Goal: Task Accomplishment & Management: Use online tool/utility

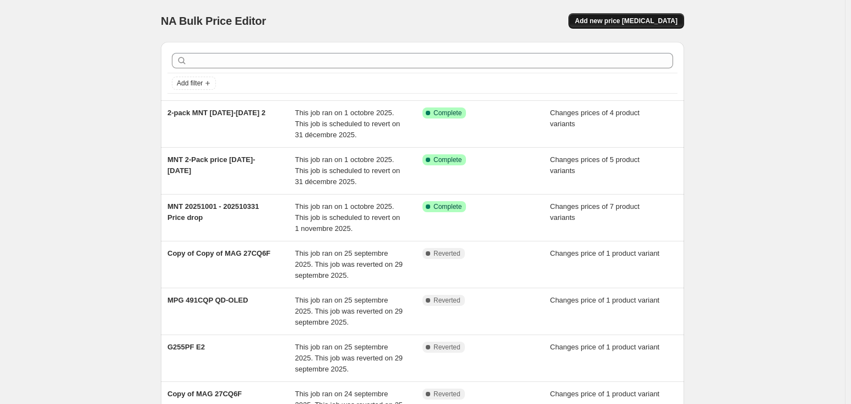
click at [675, 19] on span "Add new price [MEDICAL_DATA]" at bounding box center [626, 21] width 102 height 9
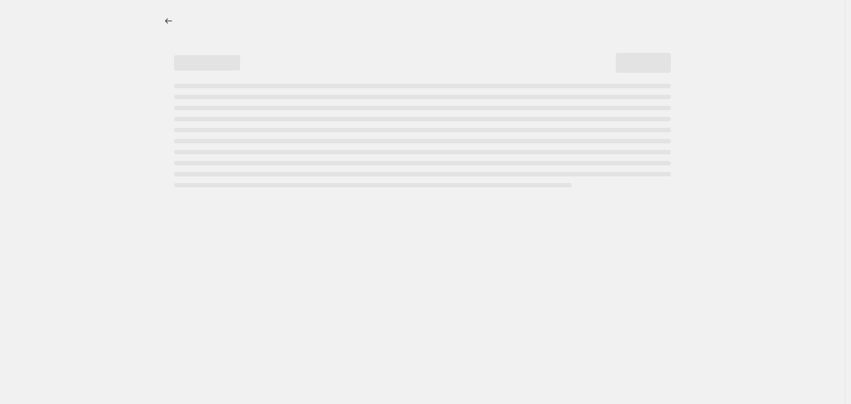
select select "percentage"
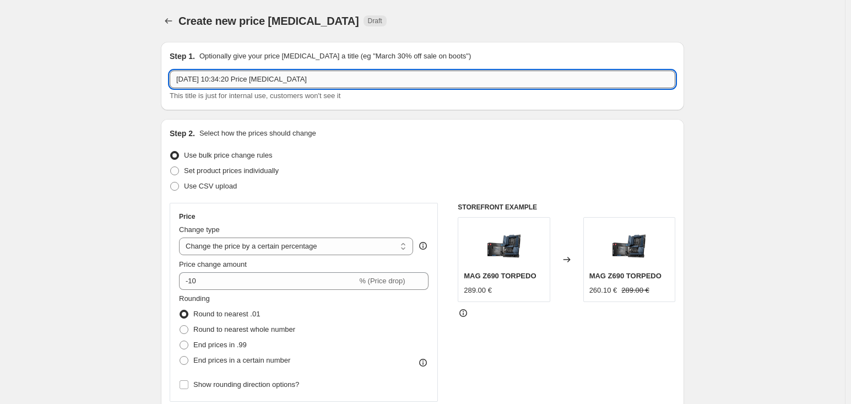
click at [312, 83] on input "[DATE] 10:34:20 Price [MEDICAL_DATA]" at bounding box center [423, 79] width 506 height 18
click at [216, 77] on input "[DATE] 10:34:20 Price [MEDICAL_DATA]" at bounding box center [423, 79] width 506 height 18
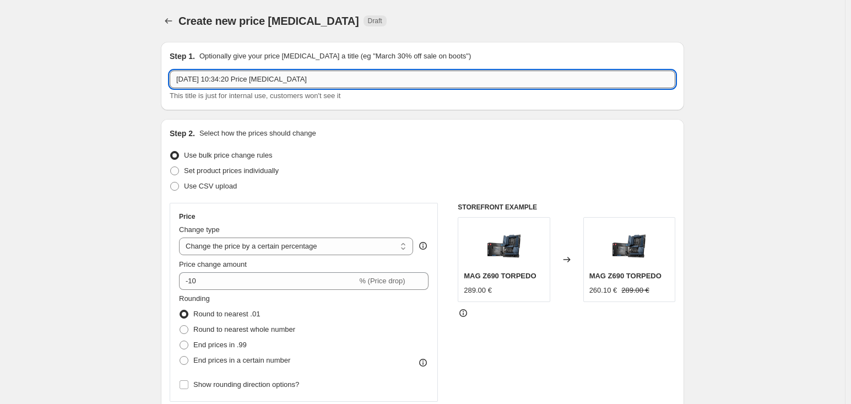
click at [216, 77] on input "7 oct. 2025, 10:34:20 Price change job" at bounding box center [423, 79] width 506 height 18
click at [237, 78] on input "GG_gk310red" at bounding box center [423, 79] width 506 height 18
click at [253, 79] on input "20251007_1012_GG_gk310" at bounding box center [423, 79] width 506 height 18
type input "20251007_1012_GG_GK310"
click at [264, 175] on span "Set product prices individually" at bounding box center [231, 170] width 95 height 11
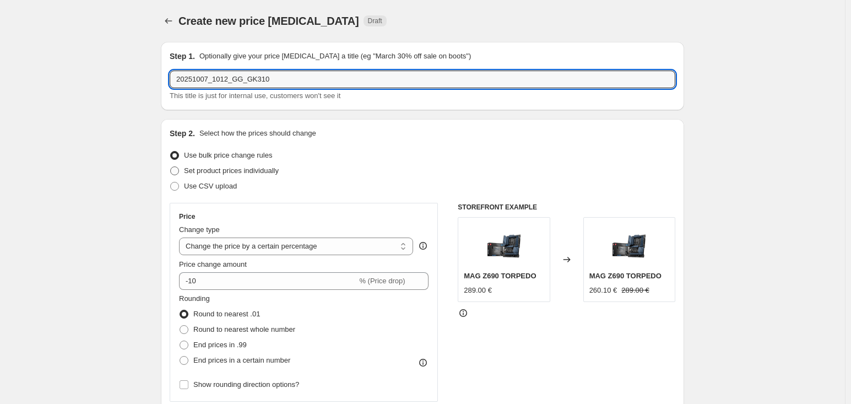
click at [171, 167] on input "Set product prices individually" at bounding box center [170, 166] width 1 height 1
radio input "true"
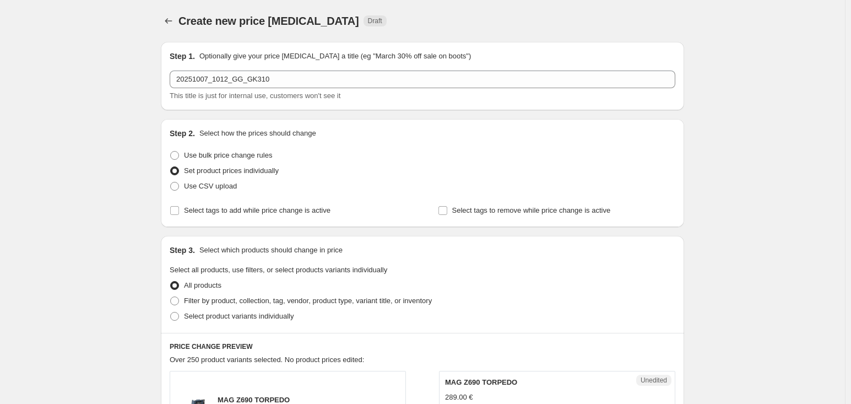
click at [177, 13] on div at bounding box center [170, 20] width 18 height 15
click at [169, 25] on icon "Price change jobs" at bounding box center [168, 20] width 11 height 11
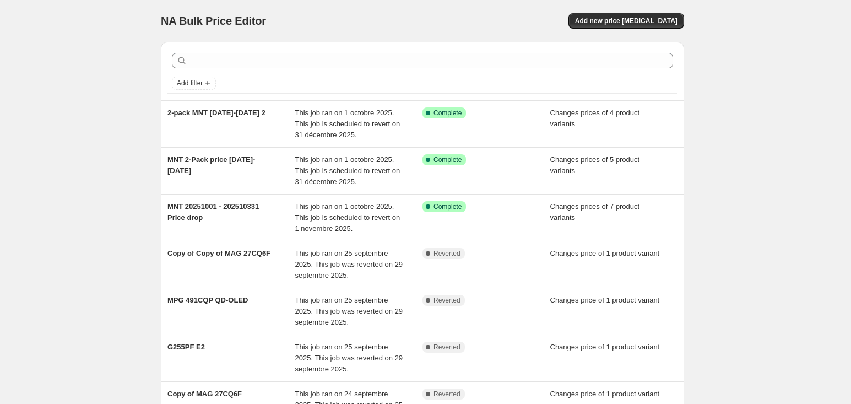
click at [38, 79] on div "NA Bulk Price Editor. This page is ready NA Bulk Price Editor Add new price cha…" at bounding box center [422, 338] width 845 height 677
click at [615, 16] on button "Add new price change job" at bounding box center [626, 20] width 116 height 15
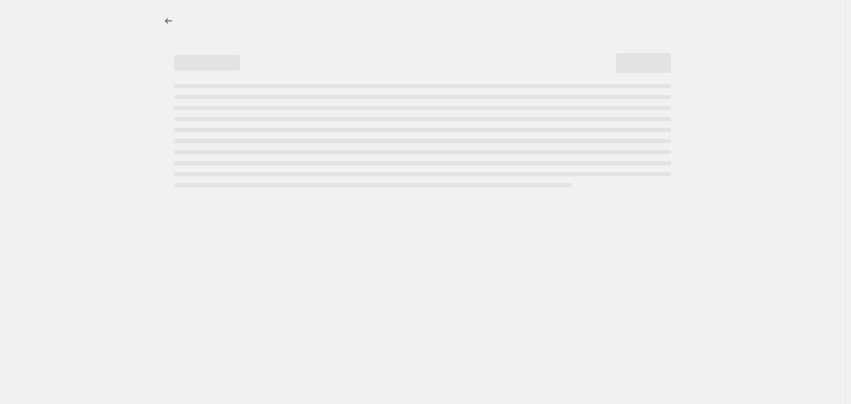
select select "percentage"
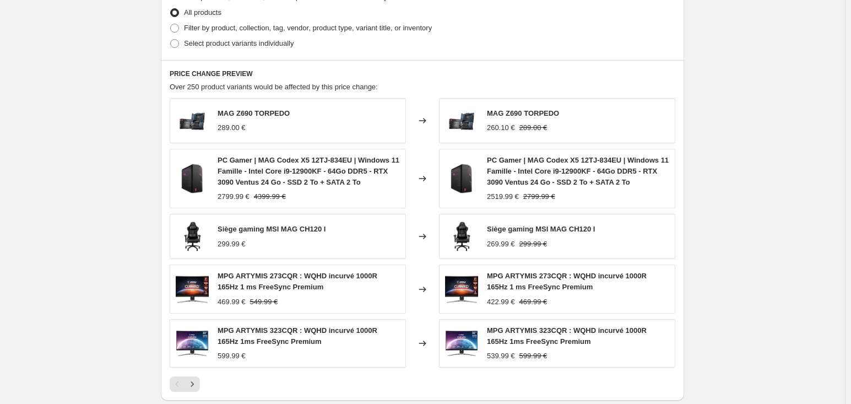
scroll to position [440, 0]
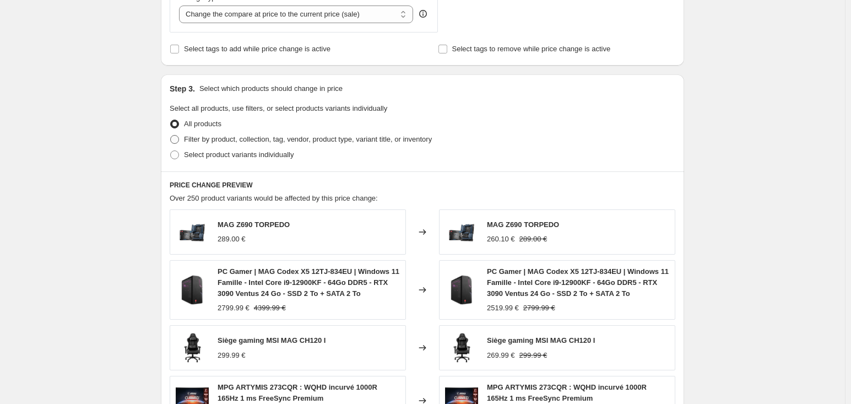
click at [237, 145] on label "Filter by product, collection, tag, vendor, product type, variant title, or inv…" at bounding box center [301, 139] width 262 height 15
click at [171, 135] on input "Filter by product, collection, tag, vendor, product type, variant title, or inv…" at bounding box center [170, 135] width 1 height 1
radio input "true"
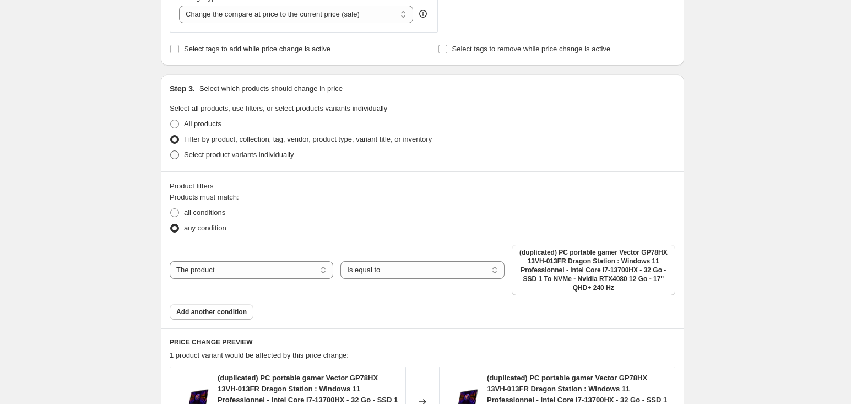
click at [238, 156] on span "Select product variants individually" at bounding box center [239, 154] width 110 height 8
click at [171, 151] on input "Select product variants individually" at bounding box center [170, 150] width 1 height 1
radio input "true"
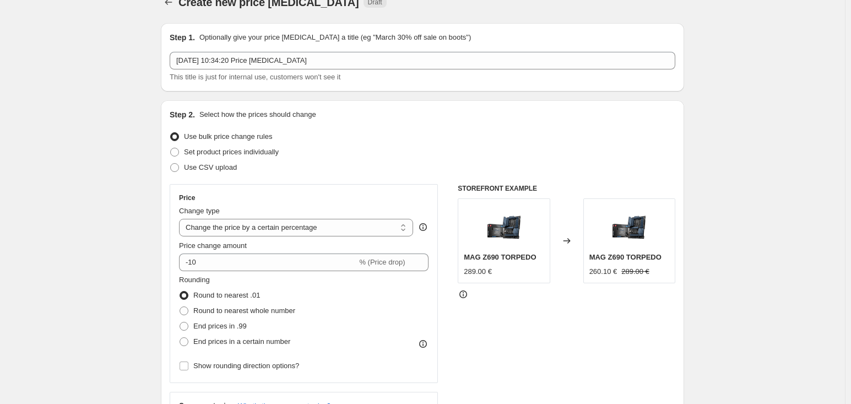
scroll to position [0, 0]
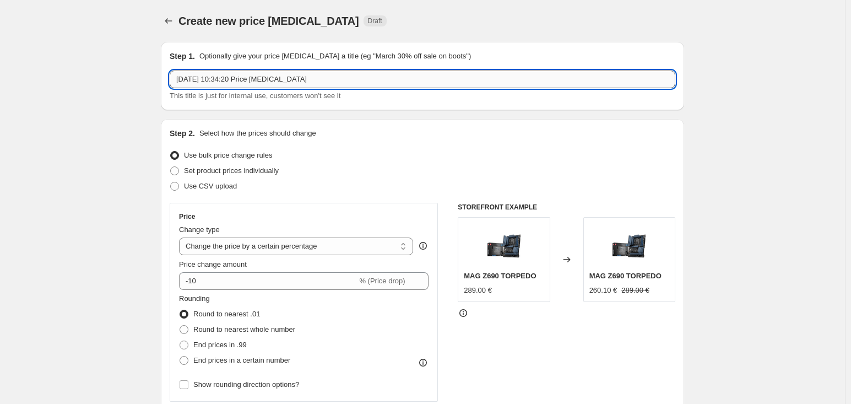
click at [309, 84] on input "7 oct. 2025, 10:34:20 Price change job" at bounding box center [423, 79] width 506 height 18
click at [157, 180] on div "Step 1. Optionally give your price change job a title (eg "March 30% off sale o…" at bounding box center [418, 411] width 532 height 757
click at [214, 78] on input "20251007_1012_GG_GK310" at bounding box center [423, 79] width 506 height 18
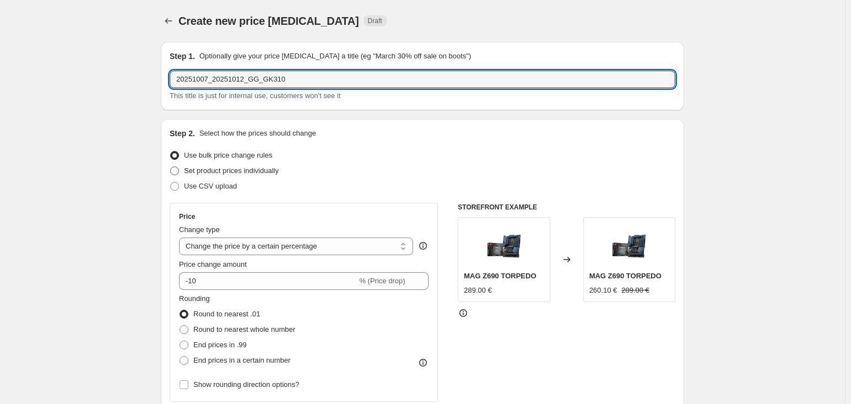
type input "20251007_20251012_GG_GK310"
click at [267, 169] on span "Set product prices individually" at bounding box center [231, 170] width 95 height 8
click at [171, 167] on input "Set product prices individually" at bounding box center [170, 166] width 1 height 1
radio input "true"
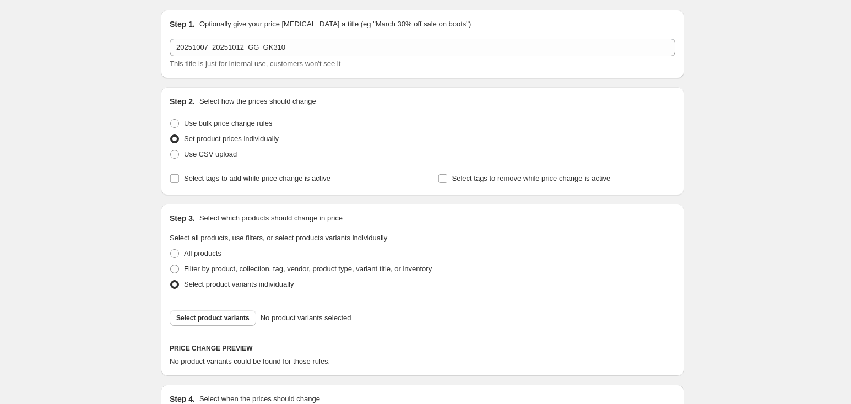
scroll to position [110, 0]
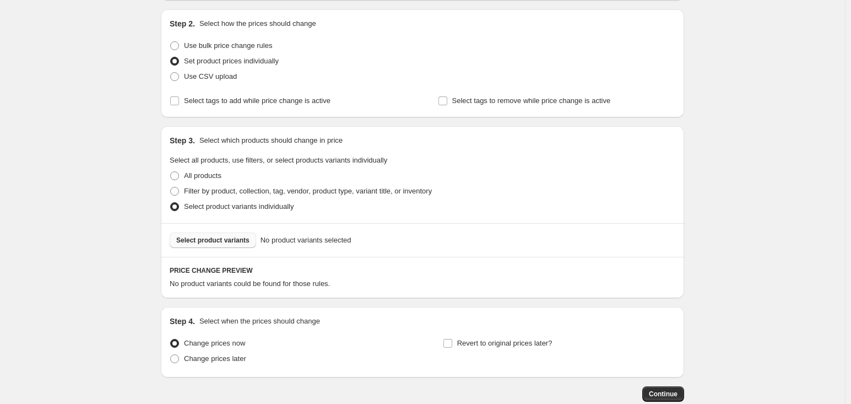
click at [234, 238] on span "Select product variants" at bounding box center [212, 240] width 73 height 9
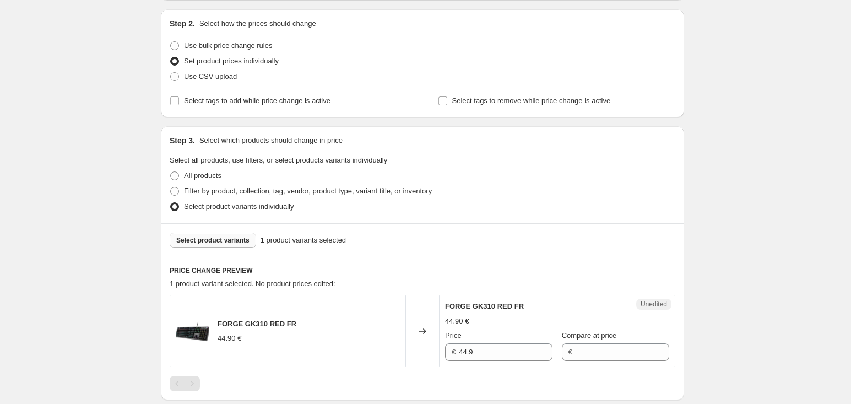
scroll to position [275, 0]
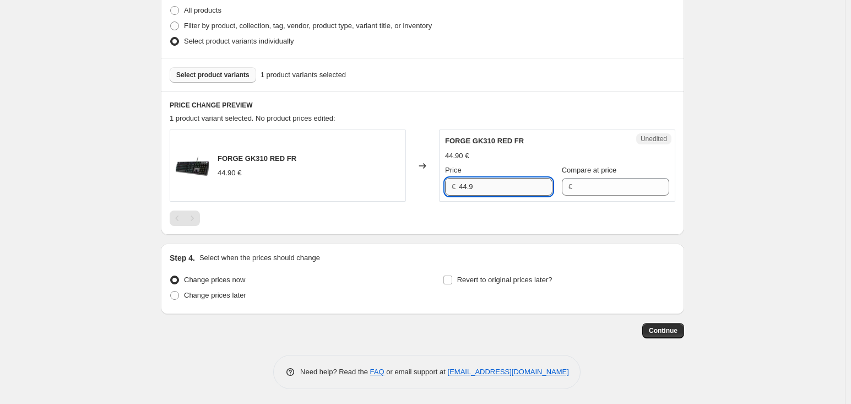
click at [482, 189] on input "44.9" at bounding box center [506, 187] width 94 height 18
click at [595, 189] on input "Compare at price" at bounding box center [623, 187] width 94 height 18
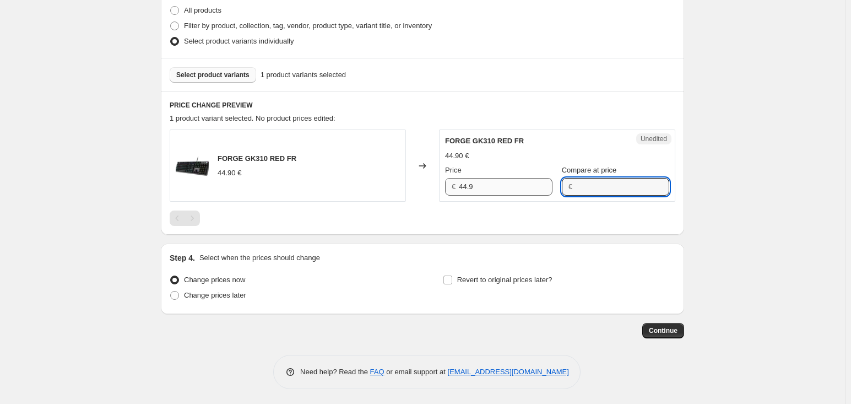
paste input "44.9"
type input "44.9"
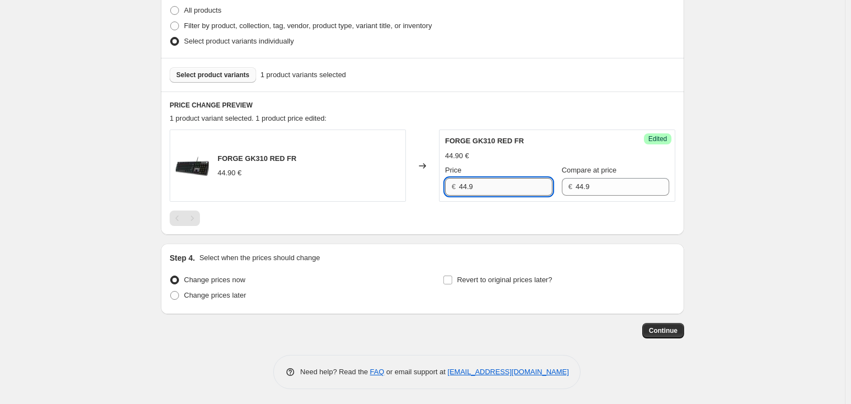
click at [487, 194] on input "44.9" at bounding box center [506, 187] width 94 height 18
type input "34.90"
click at [727, 202] on div "Create new price change job. This page is ready Create new price change job Dra…" at bounding box center [422, 65] width 845 height 680
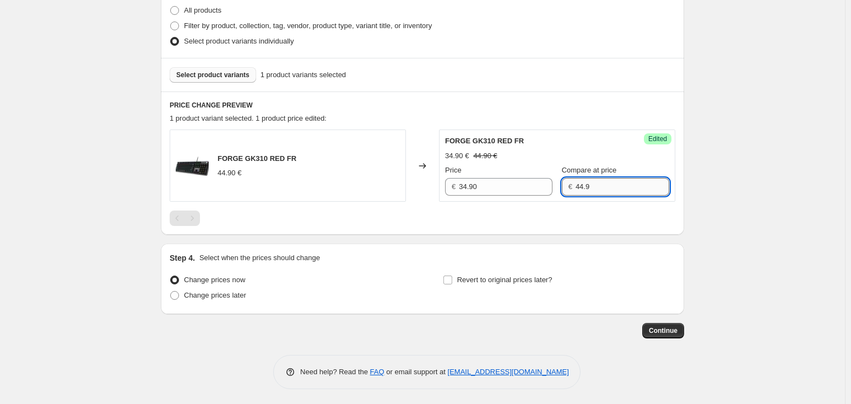
click at [589, 186] on input "44.9" at bounding box center [623, 187] width 94 height 18
click at [596, 190] on input "44.9" at bounding box center [623, 187] width 94 height 18
type input "44.90"
click at [701, 203] on div "Create new price change job. This page is ready Create new price change job Dra…" at bounding box center [422, 65] width 845 height 680
click at [475, 285] on label "Revert to original prices later?" at bounding box center [498, 279] width 110 height 15
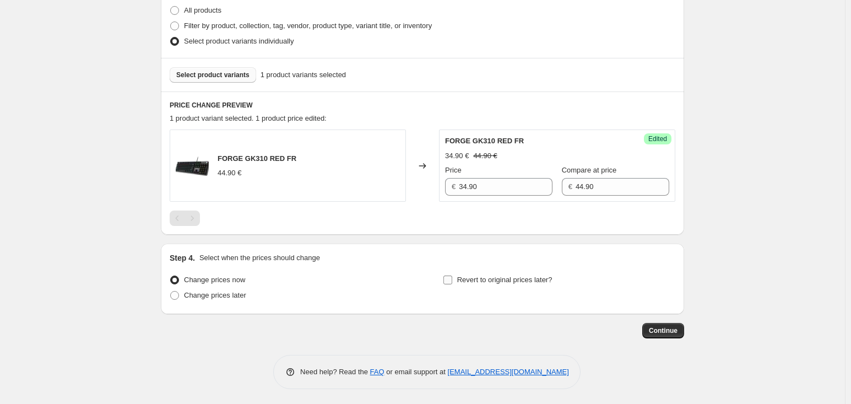
click at [452, 284] on input "Revert to original prices later?" at bounding box center [447, 279] width 9 height 9
checkbox input "true"
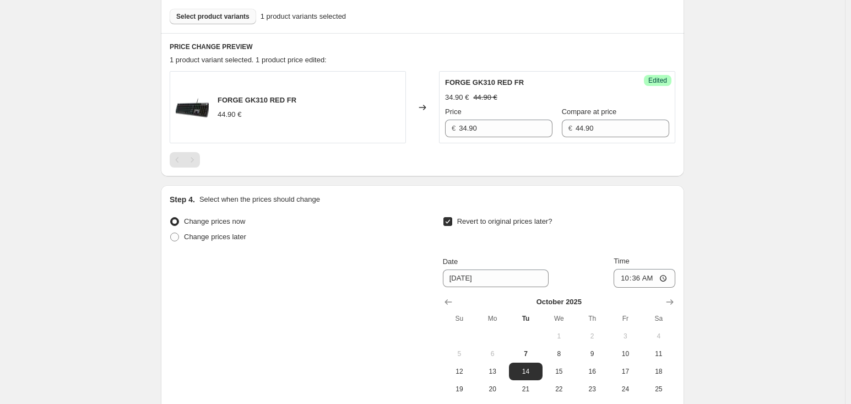
scroll to position [385, 0]
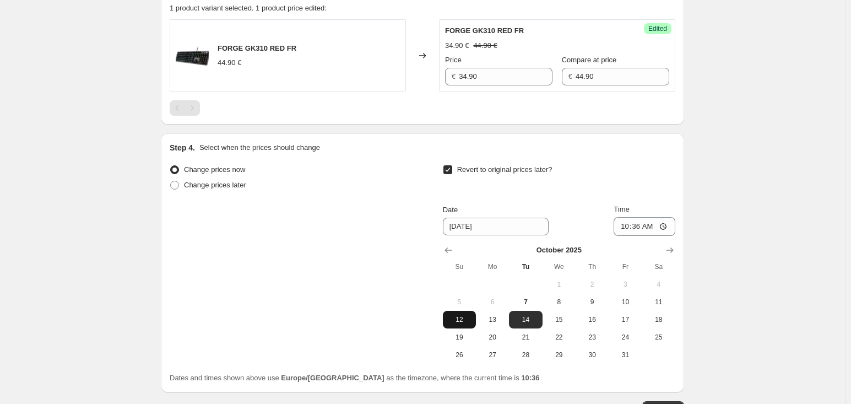
click at [472, 323] on button "12" at bounding box center [459, 320] width 33 height 18
type input "10/12/2025"
click at [641, 226] on input "10:36" at bounding box center [645, 226] width 62 height 19
type input "23:59"
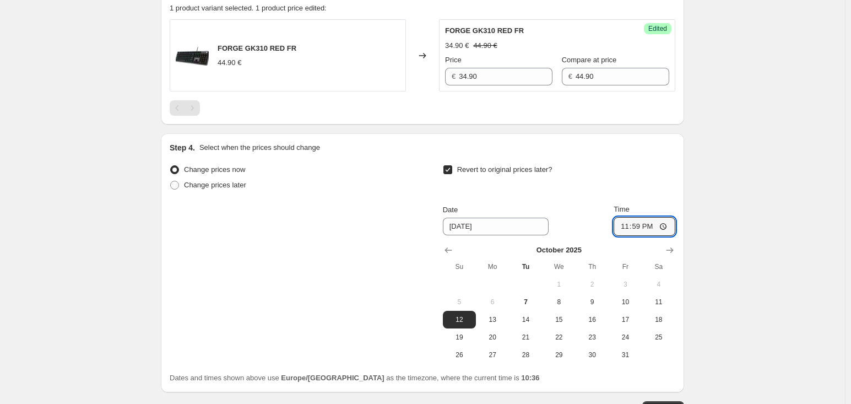
click at [747, 165] on div "Create new price change job. This page is ready Create new price change job Dra…" at bounding box center [422, 49] width 845 height 869
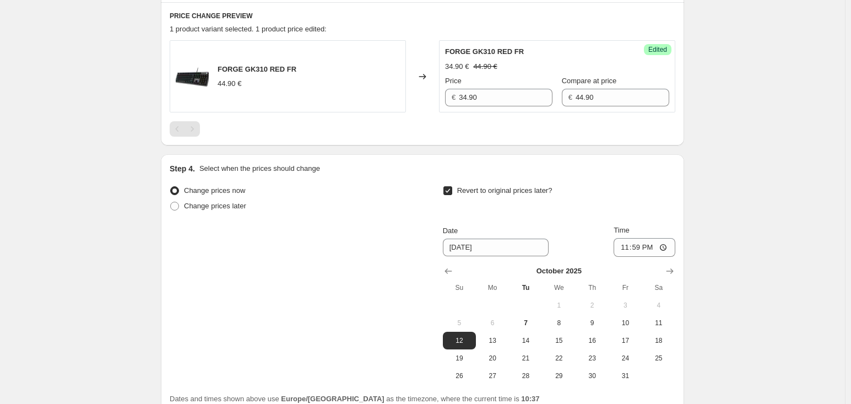
scroll to position [409, 0]
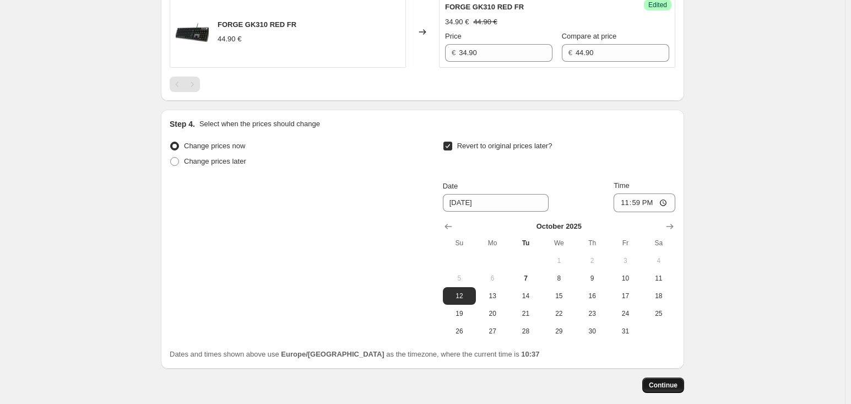
click at [669, 383] on span "Continue" at bounding box center [663, 385] width 29 height 9
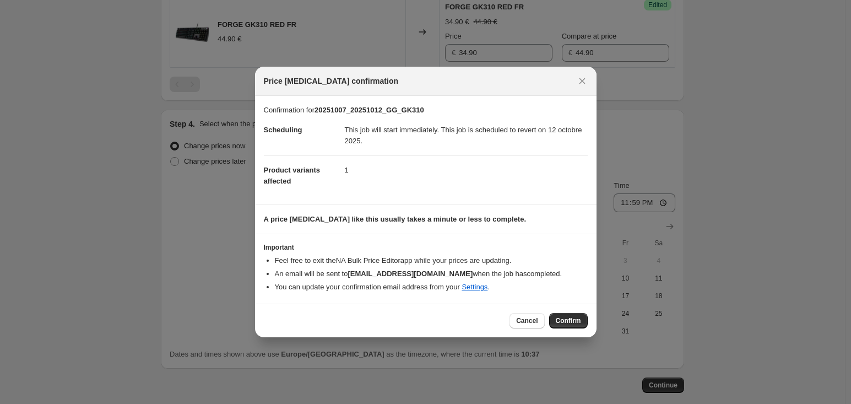
click at [563, 330] on div "Cancel Confirm" at bounding box center [425, 320] width 341 height 34
click at [577, 323] on span "Confirm" at bounding box center [568, 320] width 25 height 9
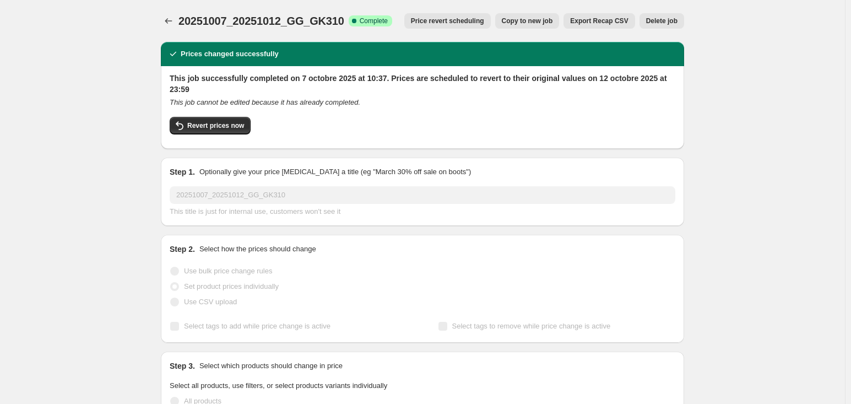
drag, startPoint x: 717, startPoint y: 75, endPoint x: 621, endPoint y: 87, distance: 97.1
